Goal: Task Accomplishment & Management: Manage account settings

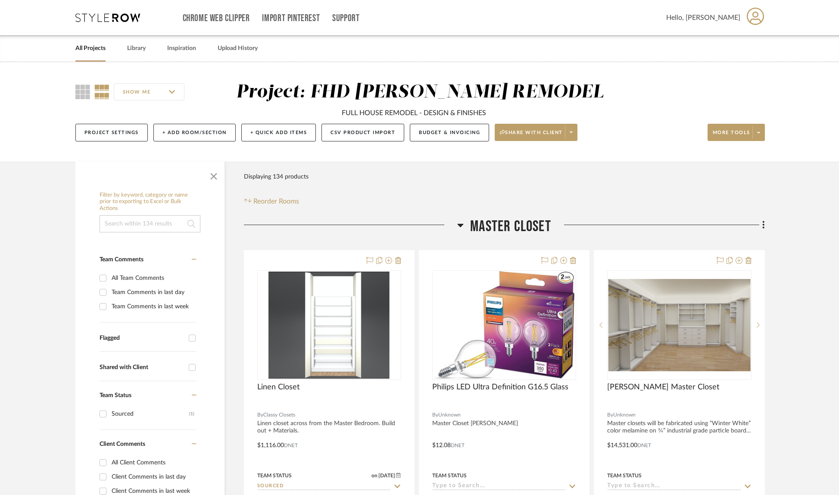
click at [651, 67] on div "SHOW ME Project: FHD [PERSON_NAME] REMODEL FULL HOUSE REMODEL - DESIGN & FINISH…" at bounding box center [419, 112] width 839 height 100
click at [452, 131] on button "Budget & Invoicing" at bounding box center [449, 133] width 79 height 18
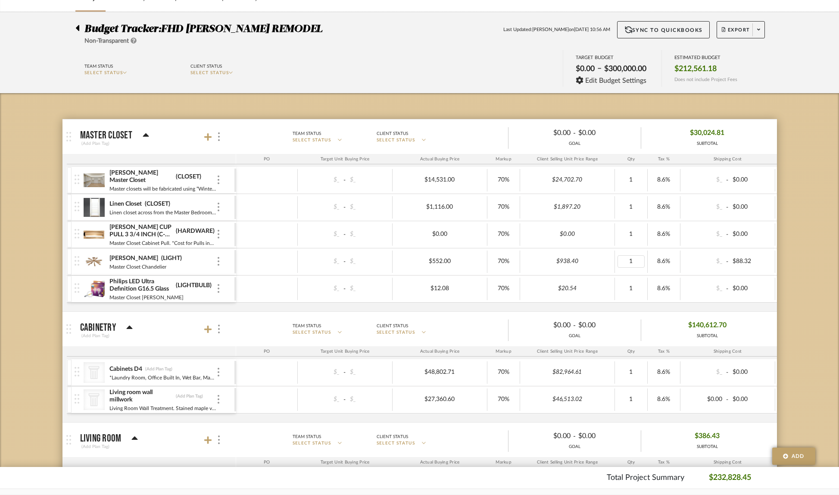
scroll to position [204, 0]
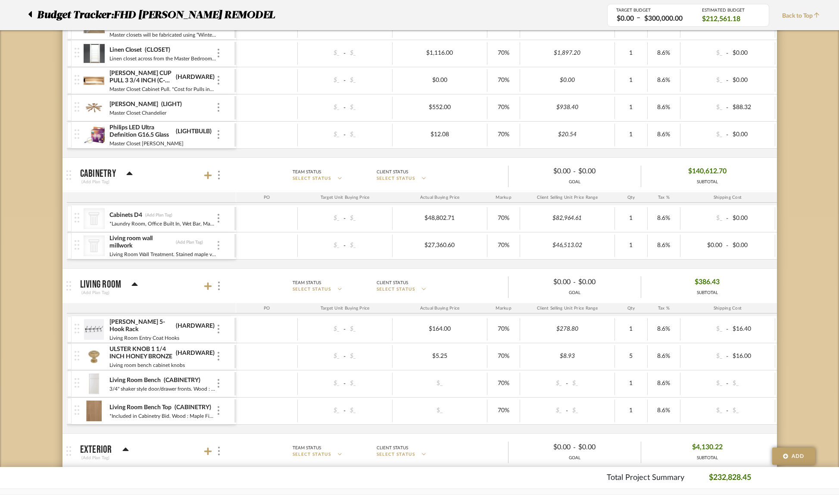
click at [219, 244] on img at bounding box center [219, 245] width 2 height 9
click at [247, 308] on span "Remove Item" at bounding box center [259, 309] width 53 height 7
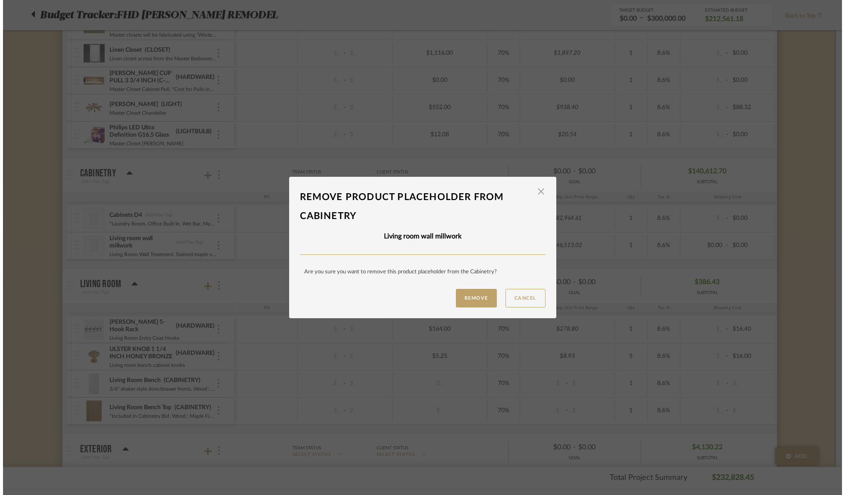
scroll to position [0, 0]
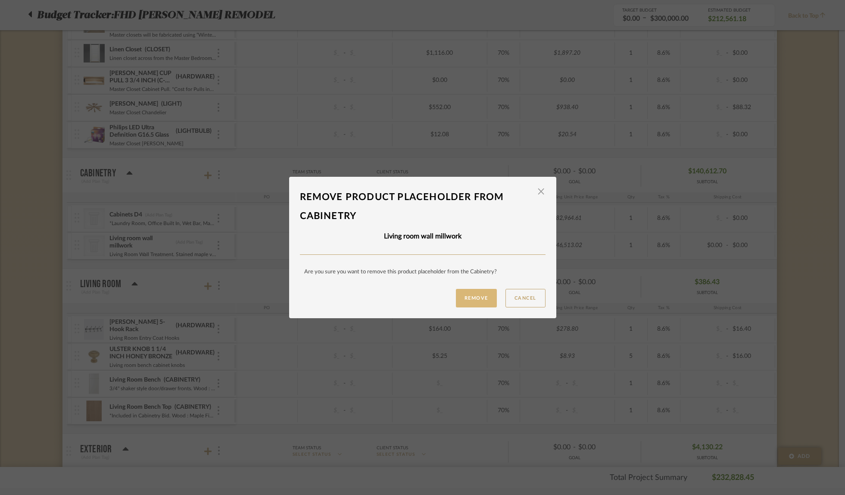
click at [486, 297] on button "Remove" at bounding box center [476, 298] width 41 height 19
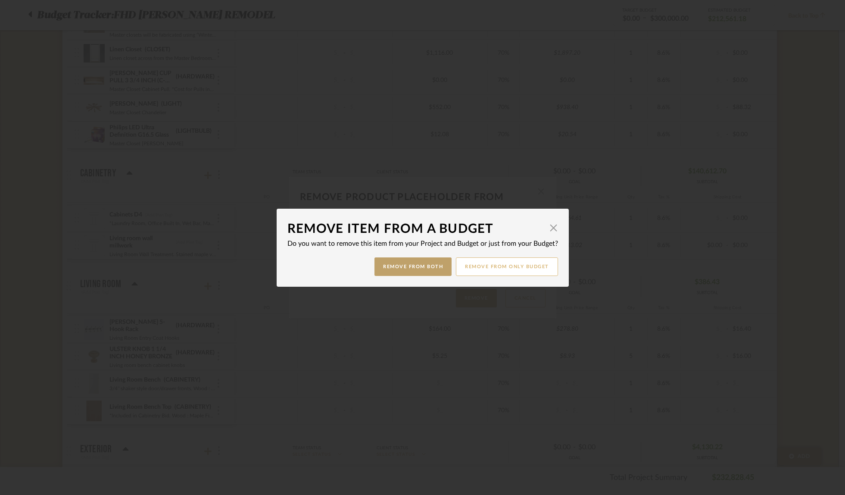
click at [496, 270] on button "Remove from only Budget" at bounding box center [507, 266] width 102 height 19
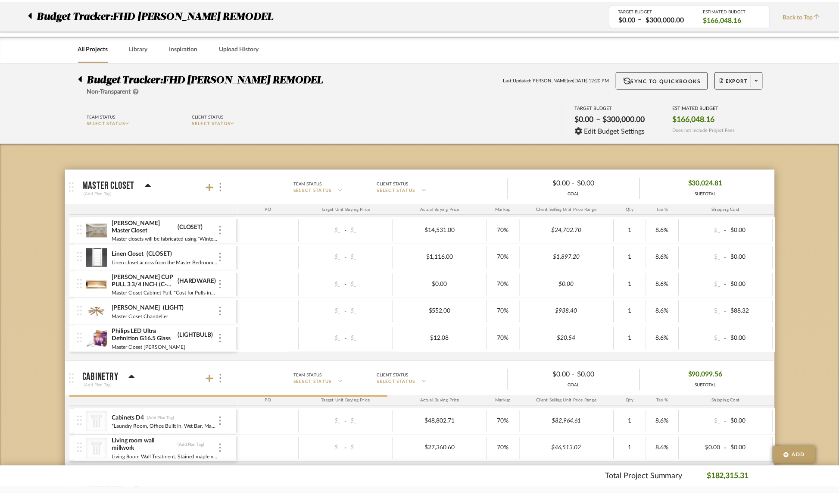
scroll to position [204, 0]
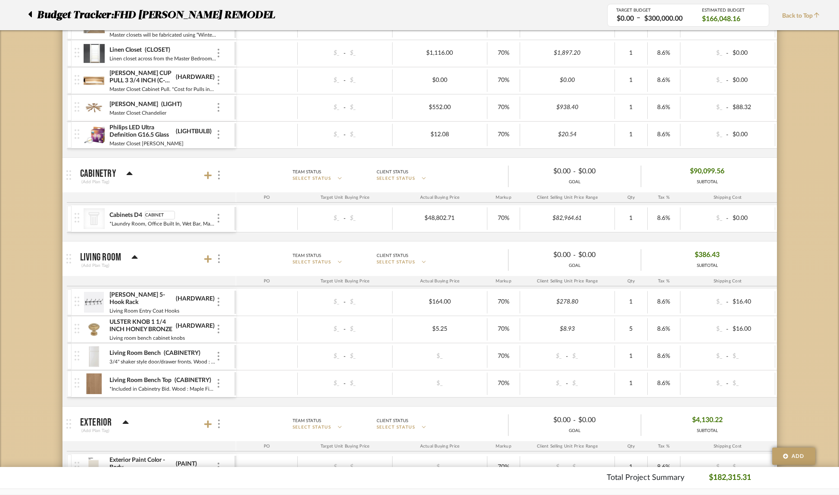
type input "CABINETS"
click at [216, 242] on mat-expansion-panel-header "Living Room (Add Plan Tag) Team Status SELECT STATUS Client Status SELECT STATU…" at bounding box center [419, 258] width 714 height 34
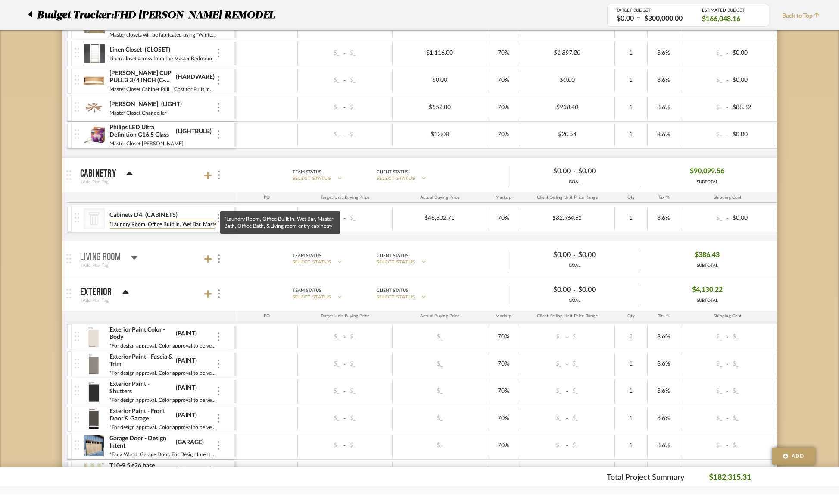
scroll to position [0, 110]
click at [285, 219] on div at bounding box center [267, 218] width 62 height 22
click at [90, 218] on icon at bounding box center [94, 218] width 11 height 13
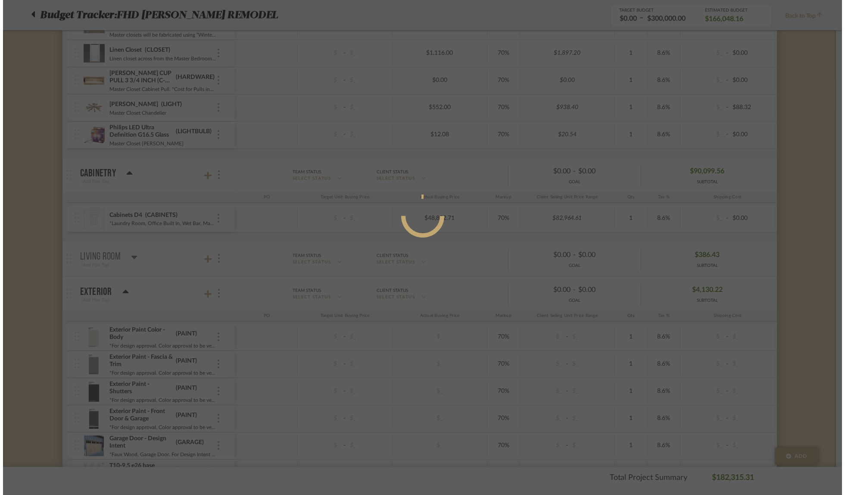
scroll to position [0, 0]
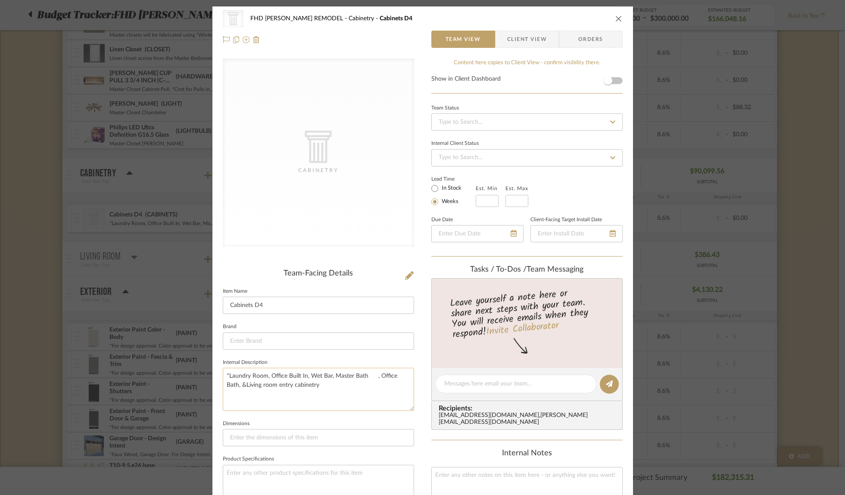
click at [368, 374] on textarea "*Laundry Room, Office Built In, Wet Bar, Master Bath , Office Bath, &Living roo…" at bounding box center [318, 388] width 191 height 43
drag, startPoint x: 282, startPoint y: 375, endPoint x: 268, endPoint y: 374, distance: 14.2
click at [268, 374] on textarea "*Laundry Room, Office Built In, Wet Bar, Master Bath, Office Bath, &Living room…" at bounding box center [318, 388] width 191 height 43
type textarea "*Laundry Room, Study Built In, Wet Bar, Master Bath, Office Bath, &Living room …"
click at [264, 438] on input at bounding box center [318, 437] width 191 height 17
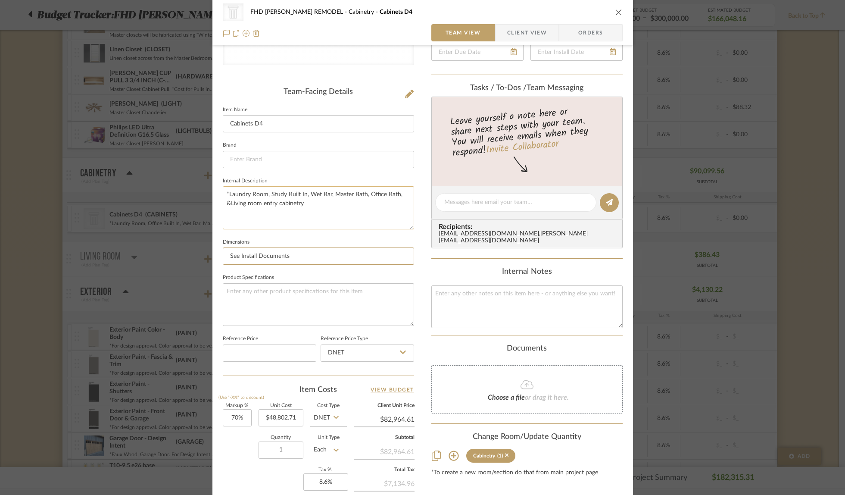
scroll to position [120, 0]
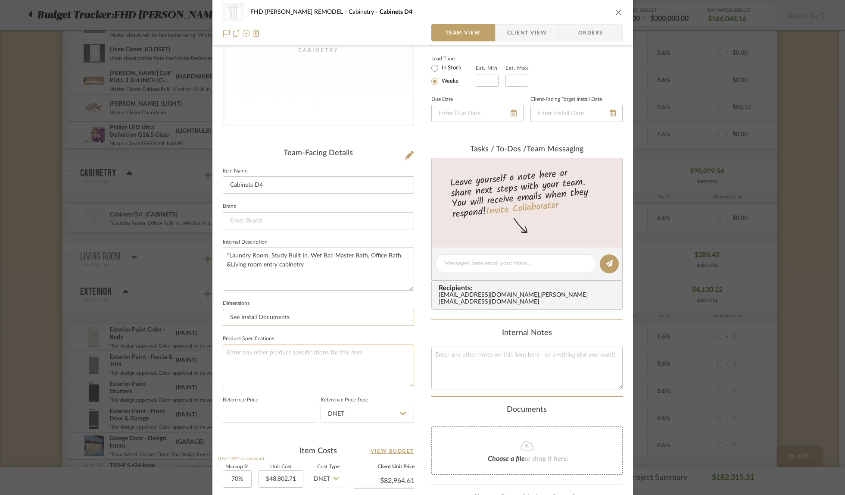
type input "See Install Documents"
click at [247, 346] on textarea at bounding box center [318, 365] width 191 height 43
type textarea "See cabinet specifications per room"
click at [227, 264] on textarea "*Laundry Room, Study Built In, Wet Bar, Master Bath, Office Bath, &Living room …" at bounding box center [318, 268] width 191 height 43
click at [381, 255] on textarea "*Laundry Room, Study Built In, Wet Bar, Master Bath, Office Bath, & Living room…" at bounding box center [318, 268] width 191 height 43
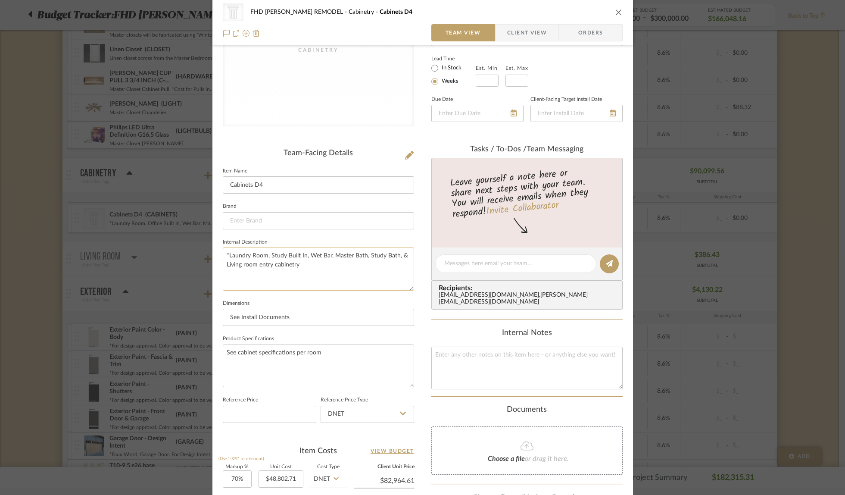
click at [309, 266] on textarea "*Laundry Room, Study Built In, Wet Bar, Master Bath, Study Bath, & Living room …" at bounding box center [318, 268] width 191 height 43
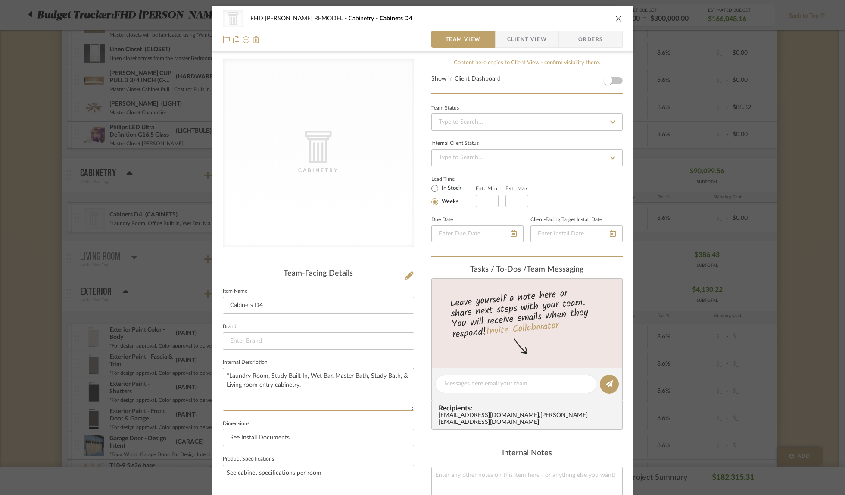
scroll to position [305, 0]
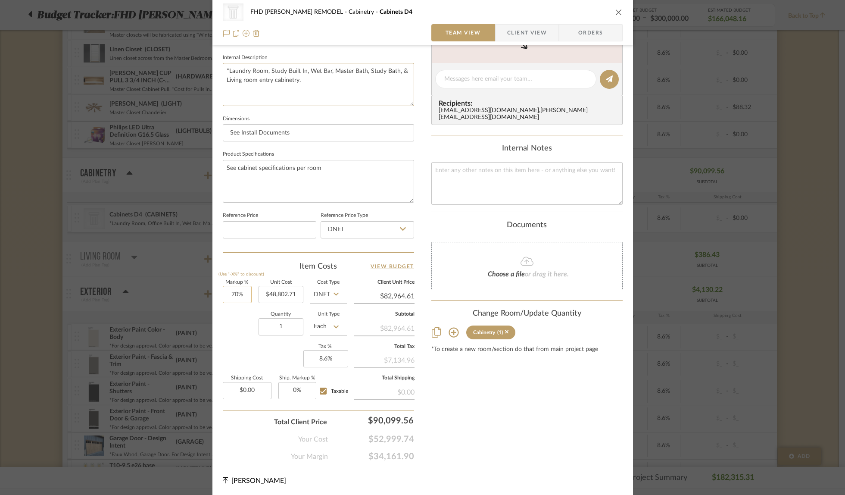
type textarea "*Laundry Room, Study Built In, Wet Bar, Master Bath, Study Bath, & Living room …"
type input "70"
click at [235, 292] on input "70" at bounding box center [237, 294] width 29 height 17
type input "100%"
click at [223, 349] on div "Markup % (Use "-X%" to discount) 100% Unit Cost $48,802.71 Cost Type DNET Clien…" at bounding box center [318, 343] width 191 height 126
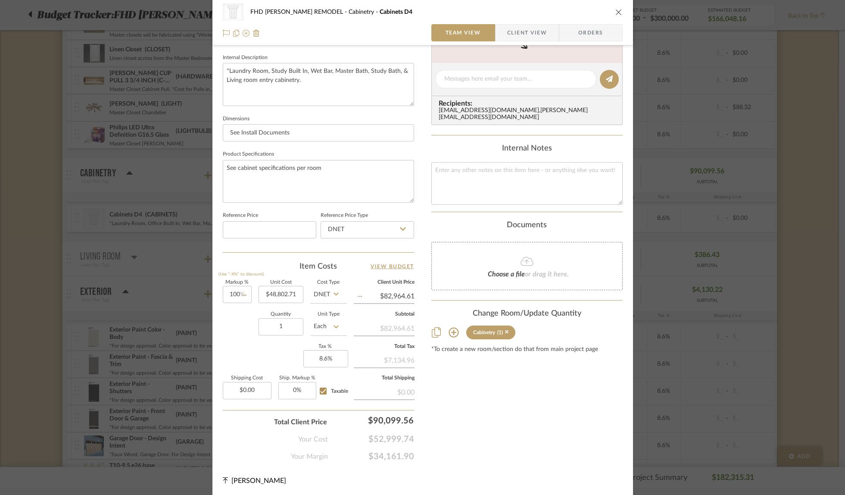
type input "$97,605.42"
drag, startPoint x: 295, startPoint y: 292, endPoint x: 286, endPoint y: 291, distance: 8.2
click at [286, 291] on input "48802.71" at bounding box center [280, 294] width 45 height 17
type input "1"
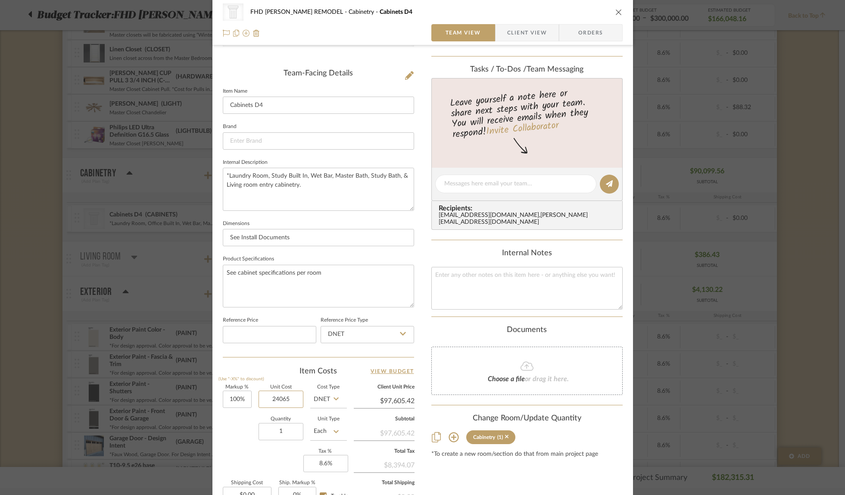
scroll to position [200, 0]
type input "$24,065.00"
click at [276, 103] on input "Cabinets D4" at bounding box center [318, 105] width 191 height 17
type input "$48,130.00"
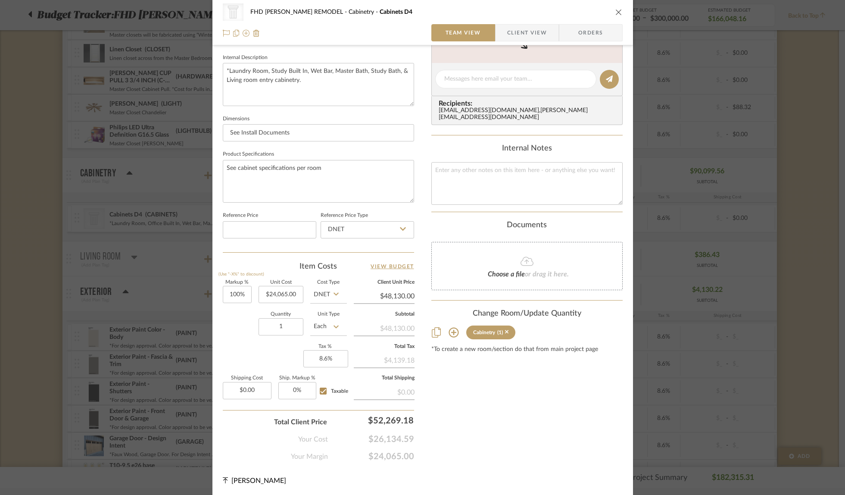
scroll to position [0, 0]
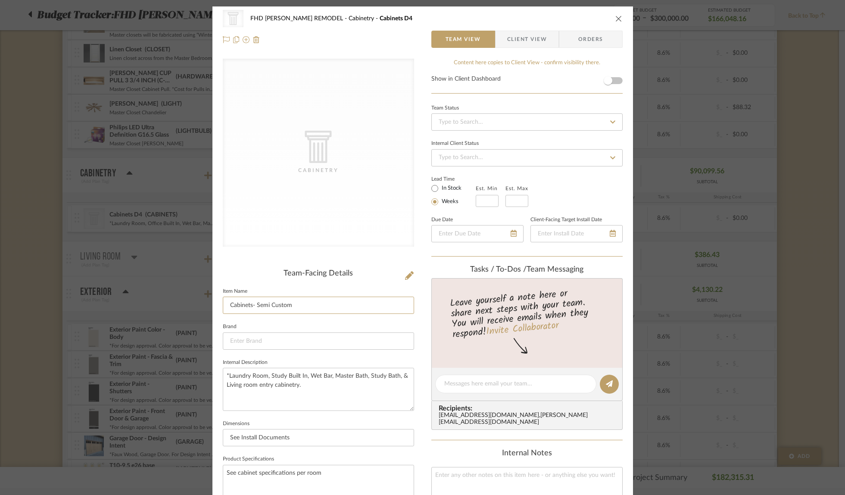
type input "Cabinets- Semi Custom"
click at [616, 17] on icon "close" at bounding box center [618, 18] width 7 height 7
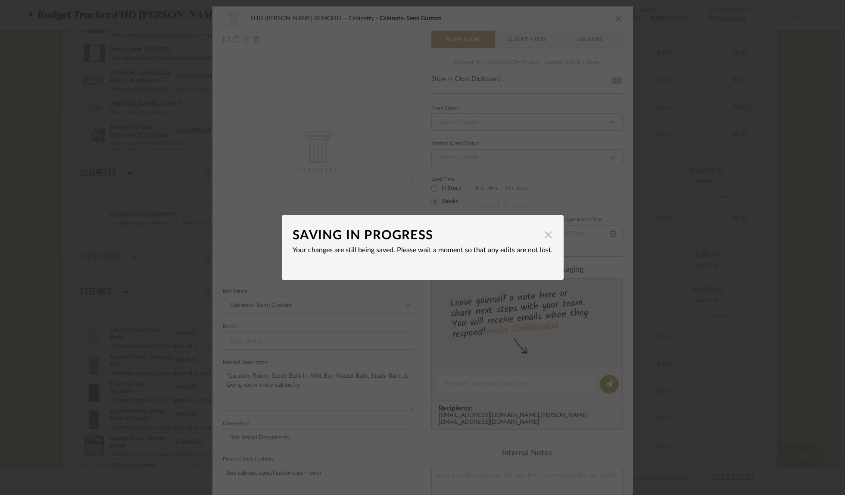
drag, startPoint x: 544, startPoint y: 234, endPoint x: 546, endPoint y: 227, distance: 6.8
click at [544, 234] on span "button" at bounding box center [548, 234] width 17 height 17
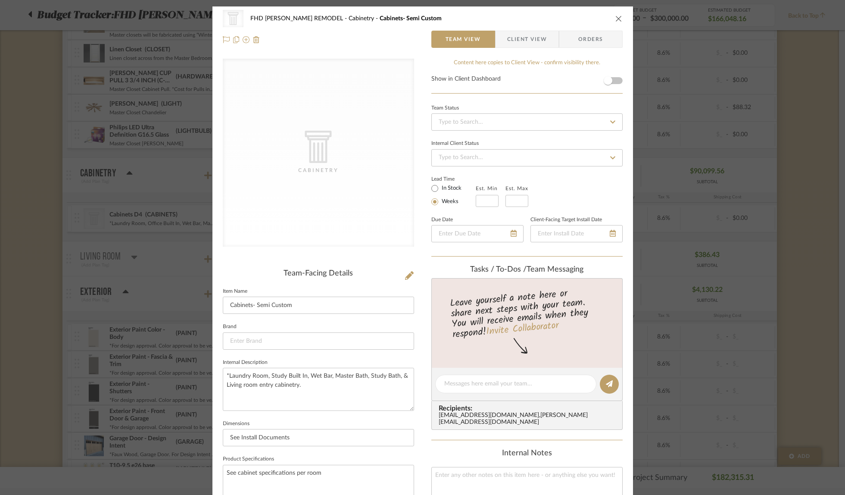
click at [615, 19] on icon "close" at bounding box center [618, 18] width 7 height 7
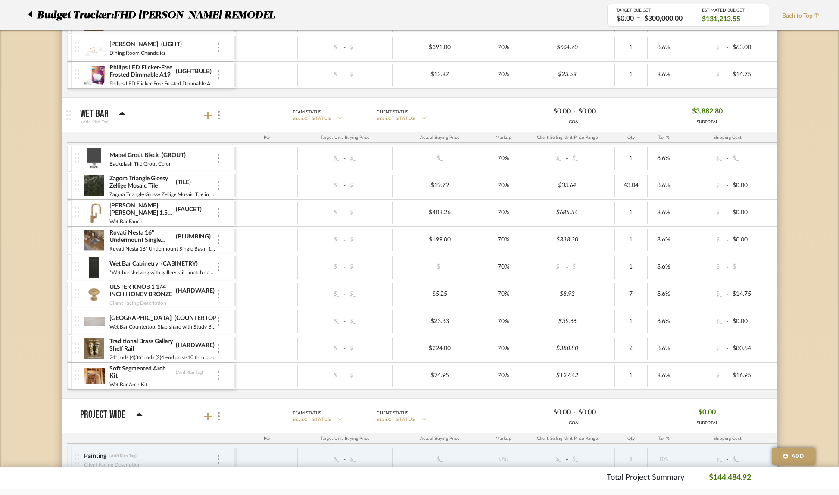
scroll to position [3990, 0]
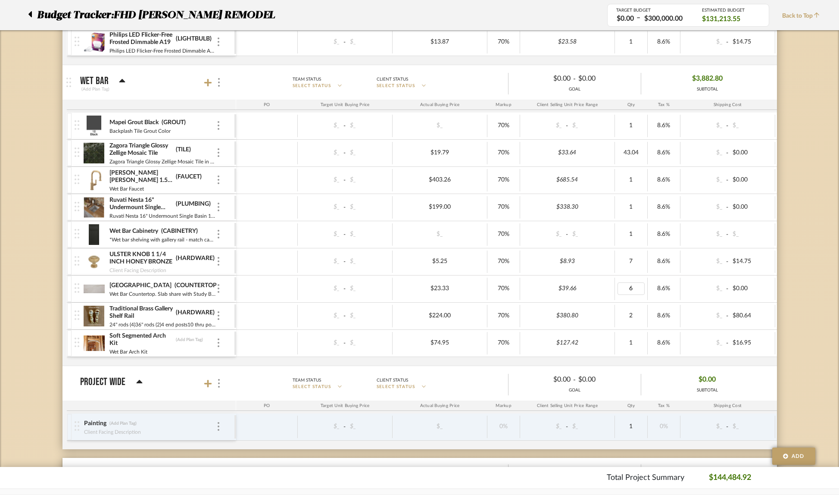
type input "67"
click at [92, 291] on img at bounding box center [94, 288] width 21 height 21
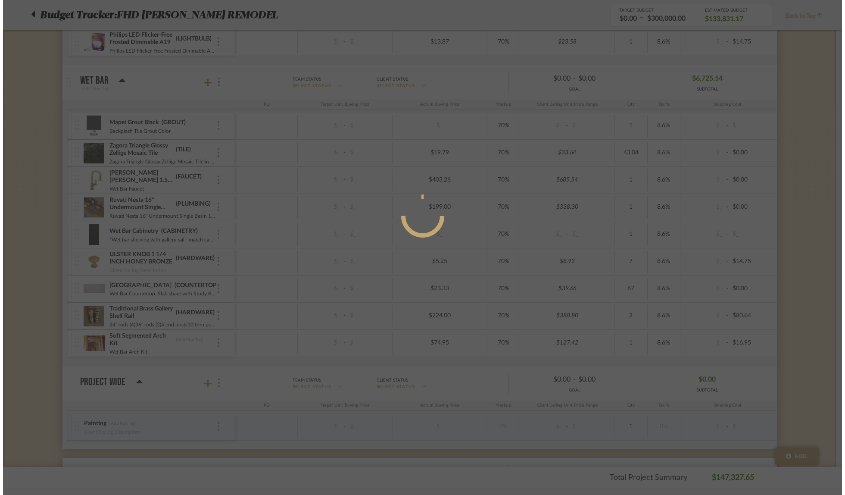
scroll to position [0, 0]
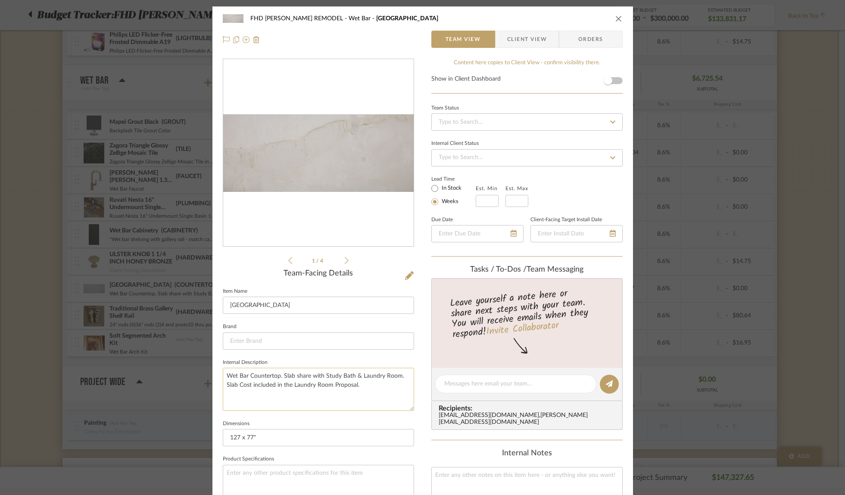
click at [280, 370] on textarea "Wet Bar Countertop. Slab share with Study Bath & Laundry Room. Slab Cost includ…" at bounding box center [318, 388] width 191 height 43
click at [280, 374] on textarea "Wet Bar Countertop. Slab share with Study Bath & Laundry Room. Slab Cost includ…" at bounding box center [318, 388] width 191 height 43
drag, startPoint x: 281, startPoint y: 376, endPoint x: 377, endPoint y: 380, distance: 96.2
click at [377, 380] on textarea "Wet Bar Countertop. Slab share with Study Bath & Laundry Room. Slab Cost includ…" at bounding box center [318, 388] width 191 height 43
type textarea "Wet Bar Countertop"
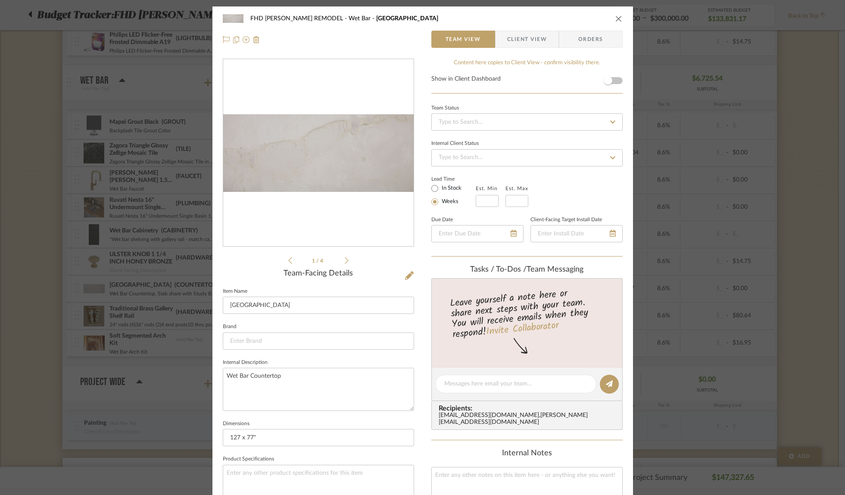
click at [616, 18] on icon "close" at bounding box center [618, 18] width 7 height 7
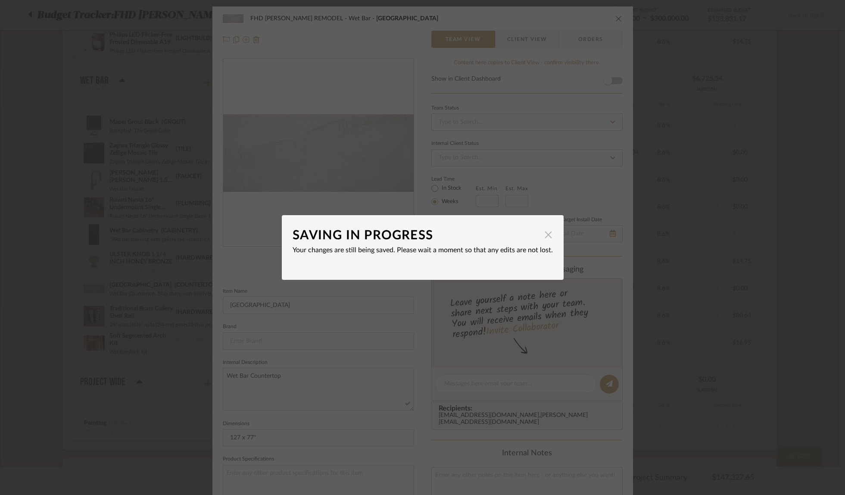
click at [545, 235] on span "button" at bounding box center [548, 234] width 17 height 17
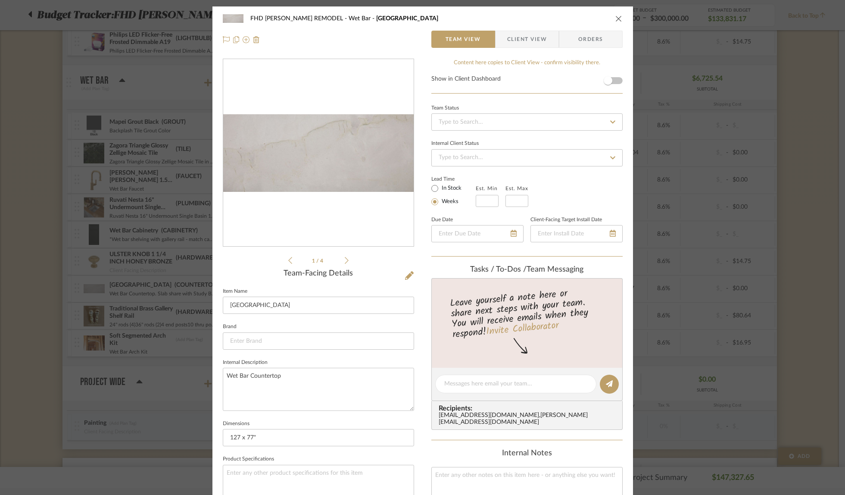
click at [615, 18] on icon "close" at bounding box center [618, 18] width 7 height 7
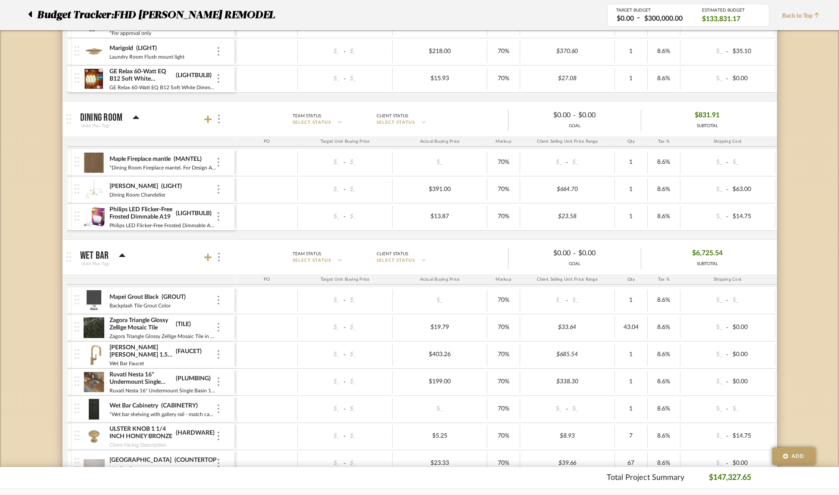
scroll to position [3971, 0]
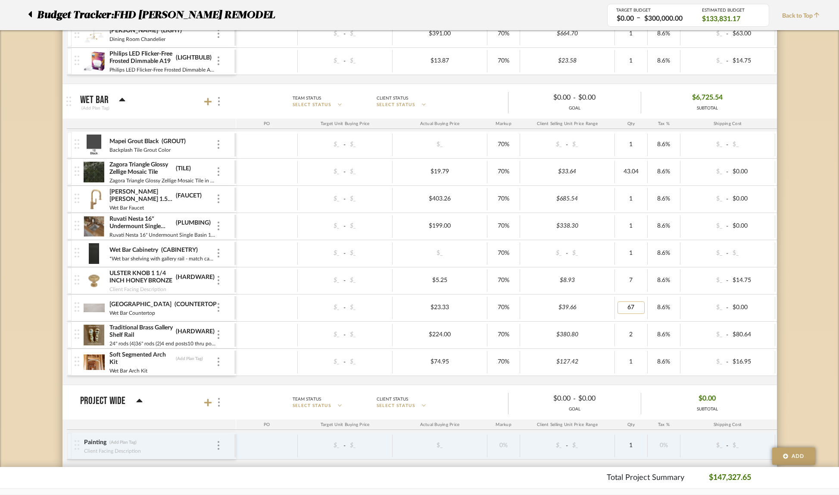
click at [638, 307] on input "67" at bounding box center [630, 307] width 27 height 12
type input "67.92"
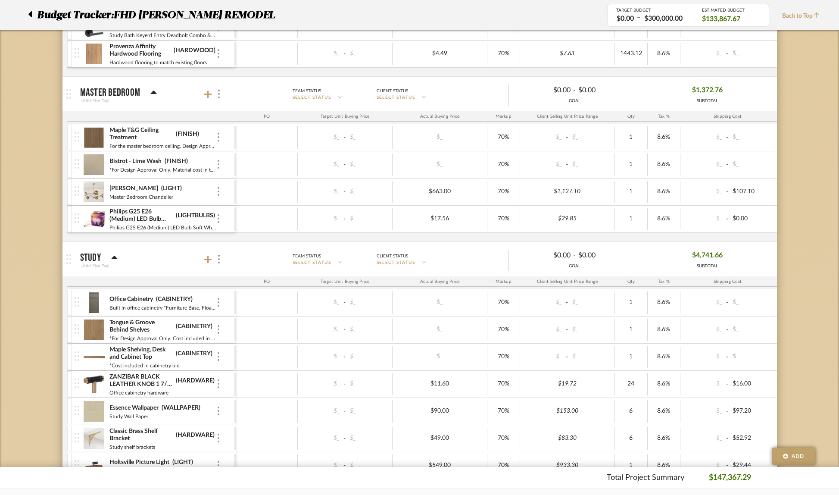
scroll to position [1047, 0]
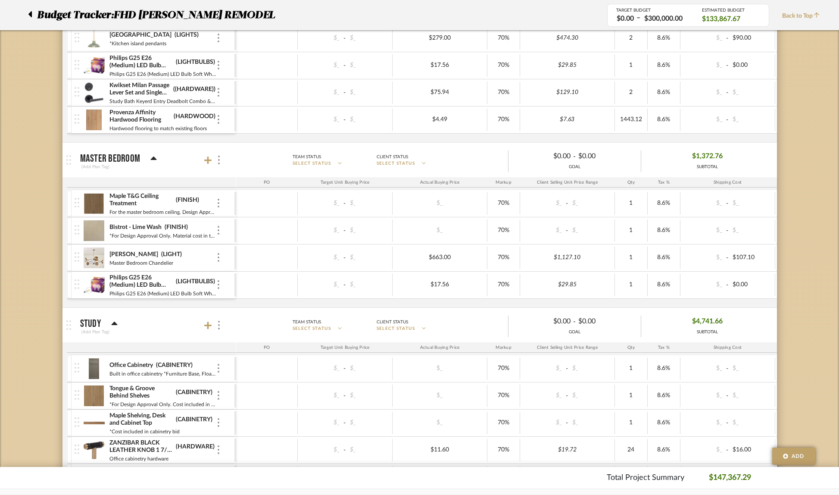
click at [99, 116] on img at bounding box center [94, 119] width 21 height 21
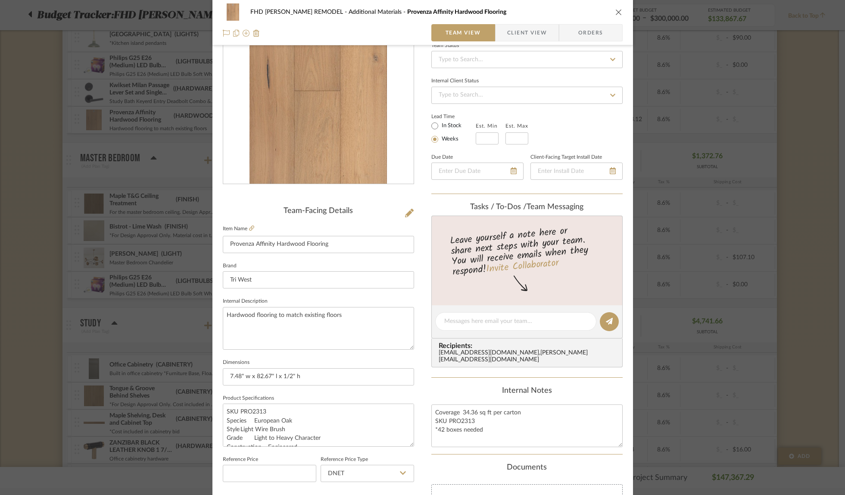
scroll to position [202, 0]
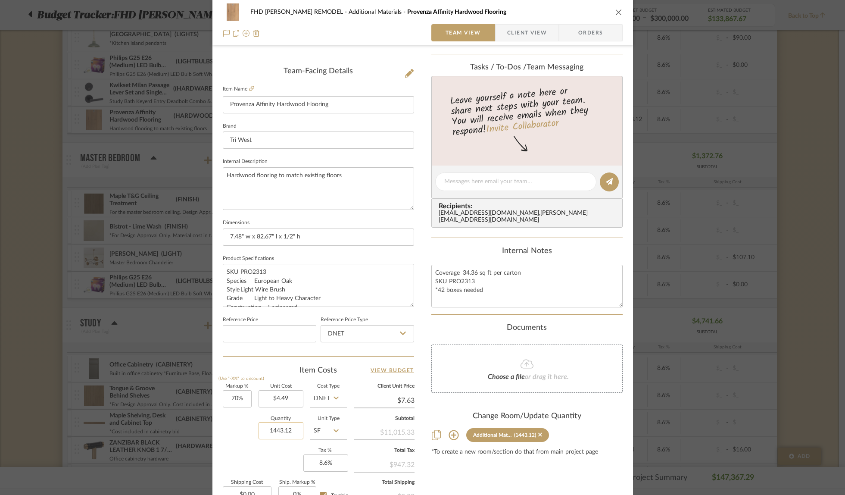
click at [287, 430] on input "1443.12" at bounding box center [280, 430] width 45 height 17
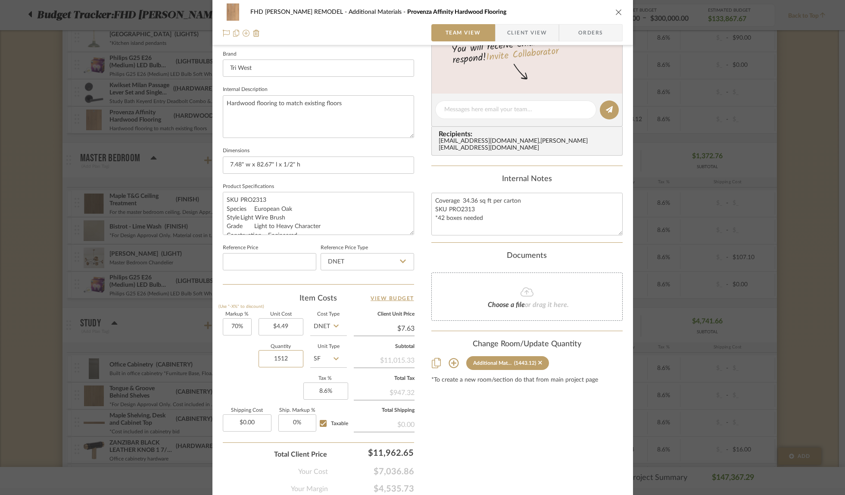
scroll to position [306, 0]
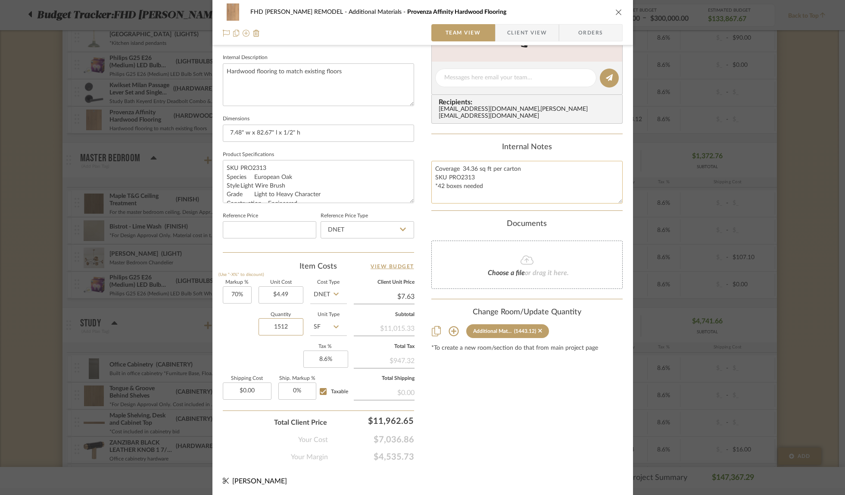
type input "1512"
click at [441, 179] on textarea "Coverage 34.36 sq ft per carton SKU PRO2313 *42 boxes needed" at bounding box center [526, 182] width 191 height 43
click at [530, 178] on textarea "Coverage 34.36 sq ft per carton SKU PRO2313 *44 boxes needed" at bounding box center [526, 182] width 191 height 43
type textarea "Coverage 34.36 sq ft per carton SKU PRO2313 *44 boxes needed"
click at [520, 460] on div "Content here copies to Client View - confirm visibility there. Show in Client D…" at bounding box center [526, 107] width 191 height 709
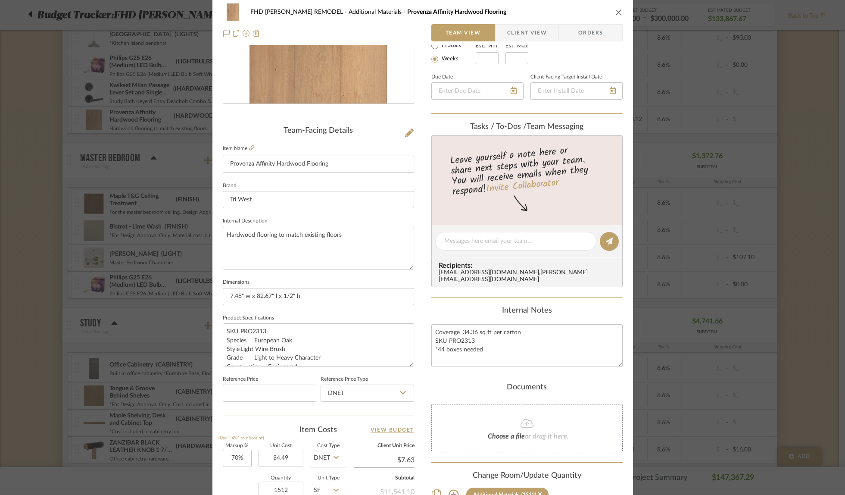
scroll to position [0, 0]
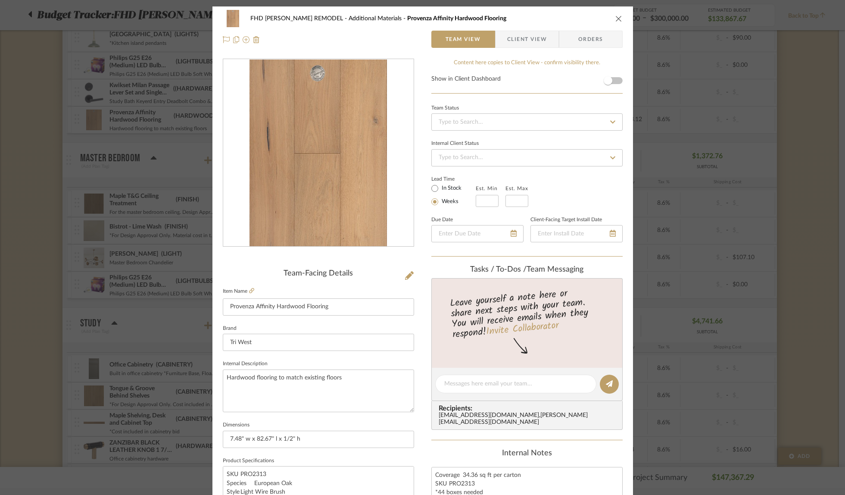
click at [615, 19] on icon "close" at bounding box center [618, 18] width 7 height 7
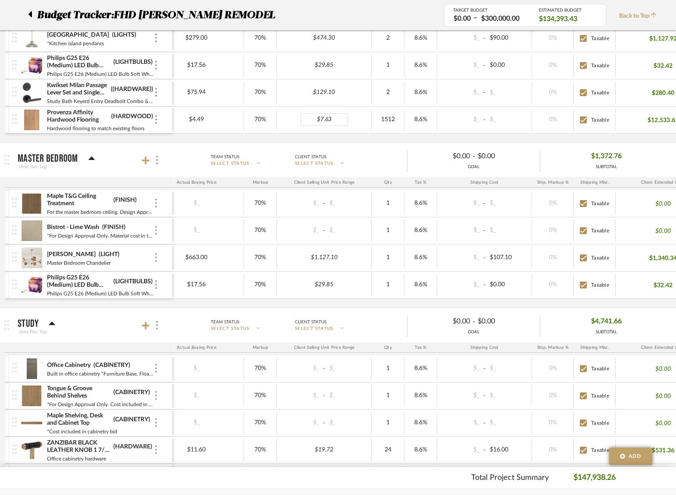
scroll to position [0, 117]
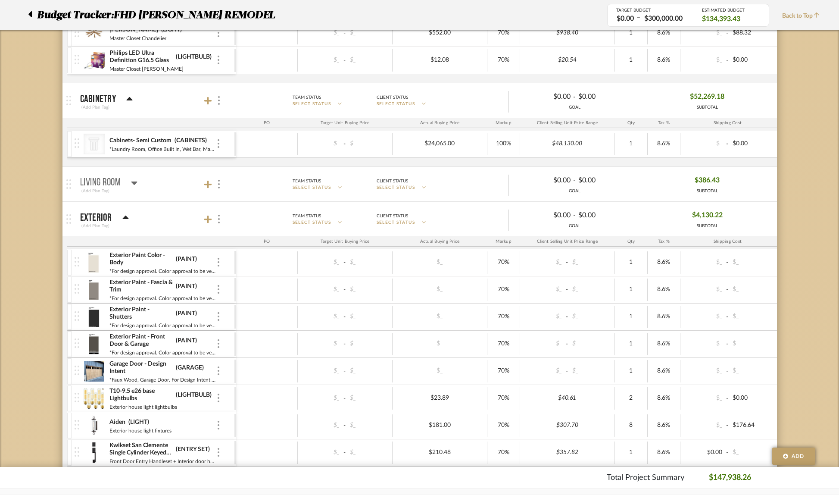
scroll to position [280, 0]
click at [133, 183] on icon at bounding box center [134, 181] width 6 height 10
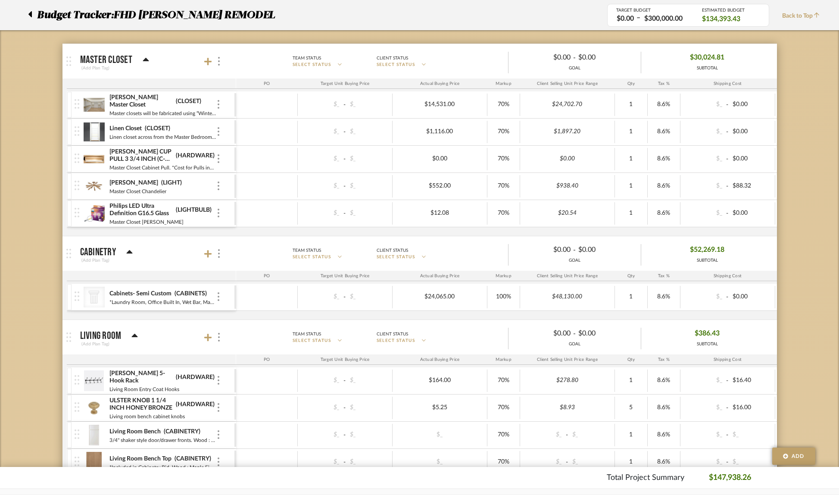
scroll to position [0, 0]
